Goal: Task Accomplishment & Management: Manage account settings

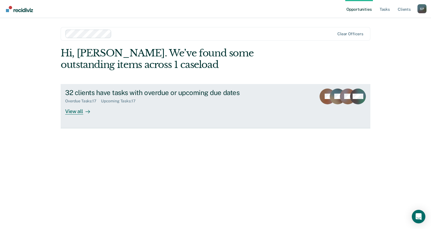
click at [69, 113] on div "View all" at bounding box center [81, 109] width 32 height 11
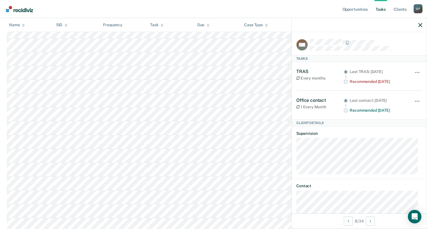
scroll to position [10, 0]
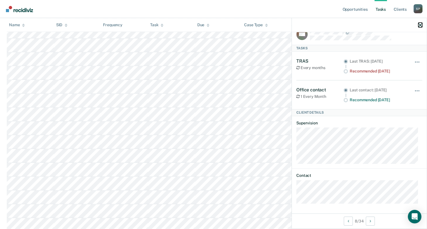
click at [419, 25] on icon "button" at bounding box center [420, 25] width 4 height 4
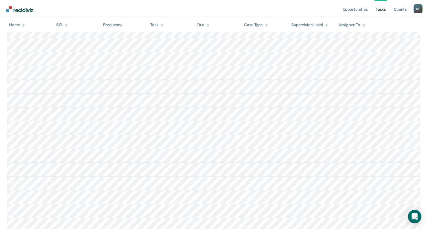
click at [380, 11] on link "Tasks" at bounding box center [380, 9] width 12 height 18
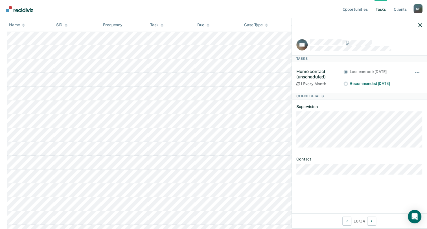
click at [422, 26] on div at bounding box center [359, 25] width 135 height 14
click at [419, 24] on icon "button" at bounding box center [420, 25] width 4 height 4
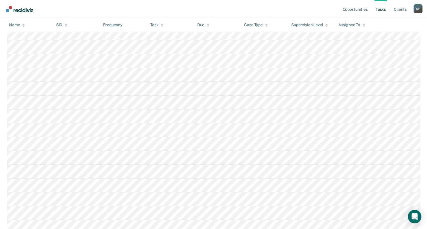
scroll to position [102, 0]
click at [361, 10] on link "Opportunities" at bounding box center [354, 9] width 27 height 18
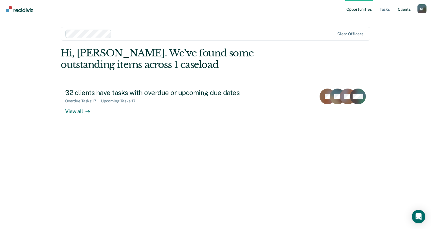
click at [403, 10] on link "Client s" at bounding box center [404, 9] width 15 height 18
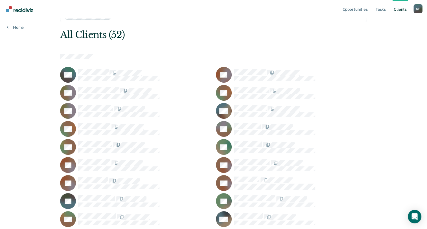
scroll to position [28, 0]
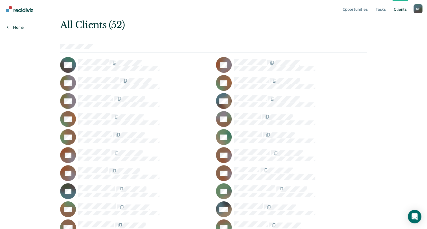
click at [17, 27] on link "Home" at bounding box center [15, 27] width 17 height 5
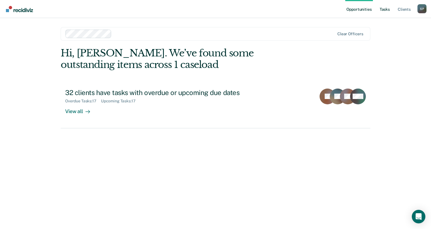
click at [386, 9] on link "Tasks" at bounding box center [385, 9] width 12 height 18
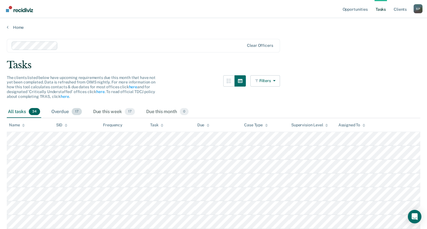
click at [59, 114] on div "Overdue 17" at bounding box center [66, 112] width 33 height 12
click at [107, 113] on div "Due this week 17" at bounding box center [114, 112] width 44 height 12
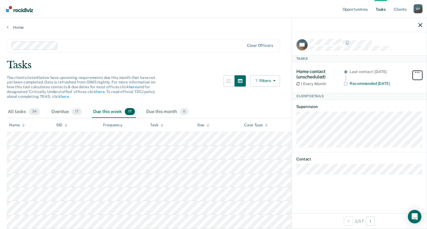
click at [415, 74] on button "button" at bounding box center [417, 75] width 10 height 9
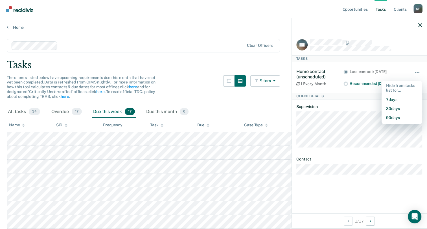
click at [421, 28] on div at bounding box center [359, 25] width 135 height 14
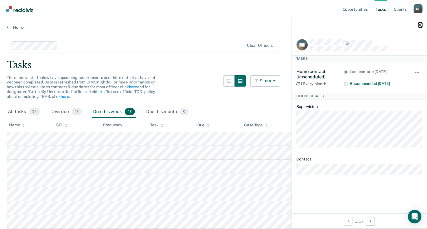
click at [419, 27] on div at bounding box center [359, 25] width 135 height 14
click at [420, 25] on icon "button" at bounding box center [420, 25] width 4 height 4
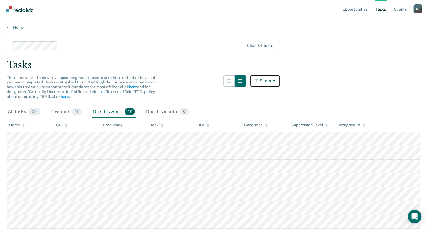
click at [276, 77] on button "Filters" at bounding box center [265, 80] width 30 height 11
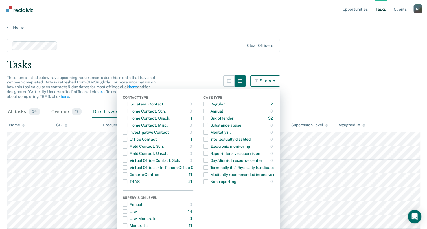
click at [270, 83] on button "Filters" at bounding box center [265, 80] width 30 height 11
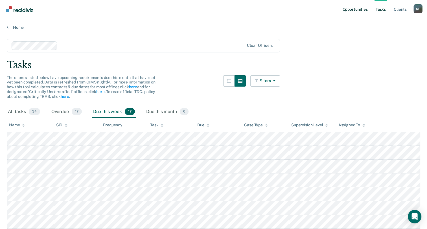
click at [348, 9] on link "Opportunities" at bounding box center [354, 9] width 27 height 18
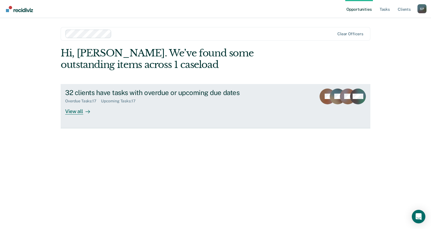
click at [80, 112] on div "View all" at bounding box center [81, 109] width 32 height 11
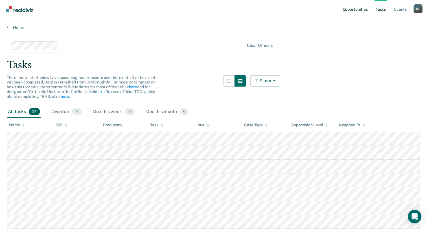
click at [346, 10] on link "Opportunities" at bounding box center [354, 9] width 27 height 18
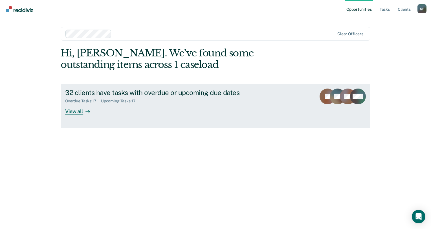
click at [81, 111] on div "View all" at bounding box center [81, 109] width 32 height 11
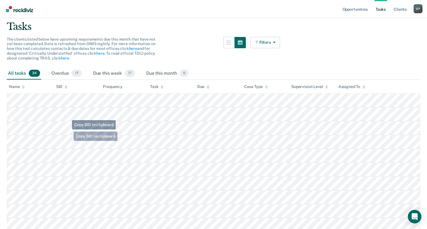
scroll to position [3, 0]
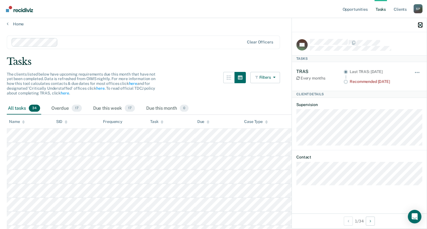
click at [419, 25] on icon "button" at bounding box center [420, 25] width 4 height 4
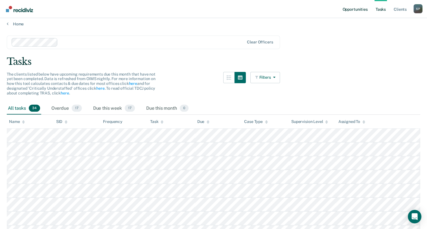
click at [353, 8] on link "Opportunities" at bounding box center [354, 9] width 27 height 18
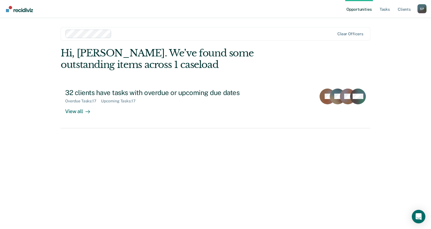
click at [420, 10] on div "S P" at bounding box center [421, 8] width 9 height 9
click at [395, 29] on link "How it works" at bounding box center [399, 30] width 45 height 5
